Goal: Manage account settings

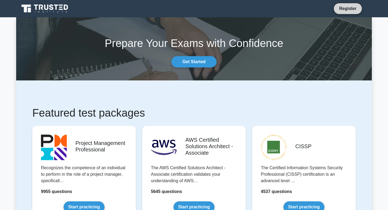
click at [346, 8] on link "Register" at bounding box center [348, 8] width 24 height 7
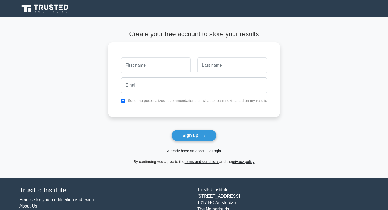
click at [180, 152] on link "Already have an account? Login" at bounding box center [194, 150] width 54 height 4
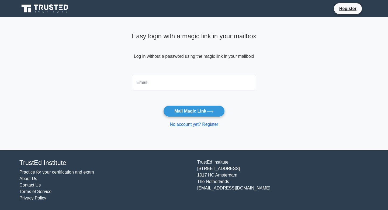
click at [183, 87] on input "email" at bounding box center [194, 83] width 124 height 16
click at [211, 82] on input "email" at bounding box center [194, 83] width 124 height 16
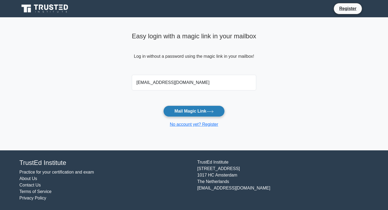
type input "vika.viktoria.sologub@gmail.com"
click at [213, 111] on icon at bounding box center [210, 111] width 6 height 2
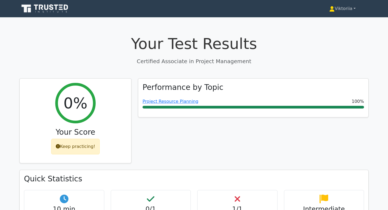
click at [346, 7] on link "Viktoriia" at bounding box center [342, 8] width 52 height 11
click at [333, 19] on link "Profile" at bounding box center [337, 21] width 43 height 9
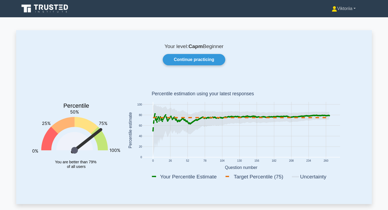
click at [344, 8] on link "Viktoriia" at bounding box center [344, 8] width 50 height 11
click at [301, 82] on rect at bounding box center [240, 131] width 235 height 106
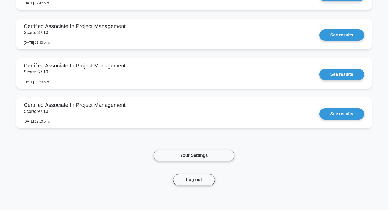
scroll to position [1251, 0]
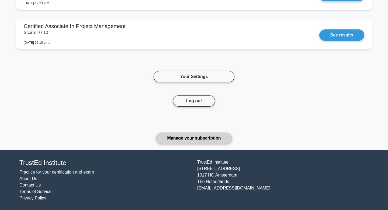
click at [200, 137] on link "Manage your subscription" at bounding box center [194, 137] width 76 height 11
